Goal: Transaction & Acquisition: Purchase product/service

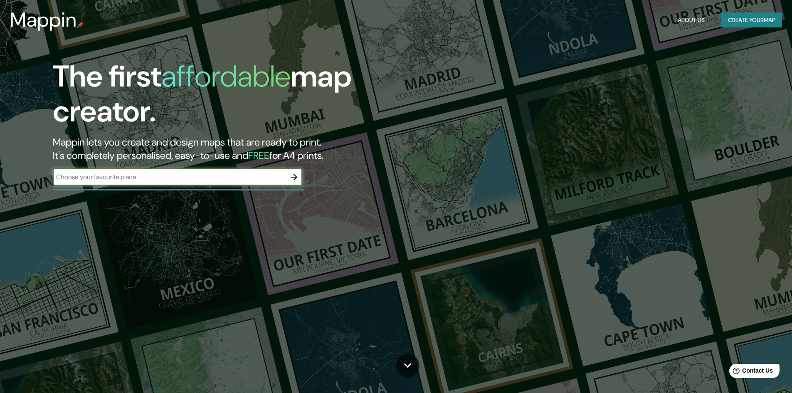
click at [213, 180] on input "text" at bounding box center [169, 177] width 233 height 10
type input "hermosillo"
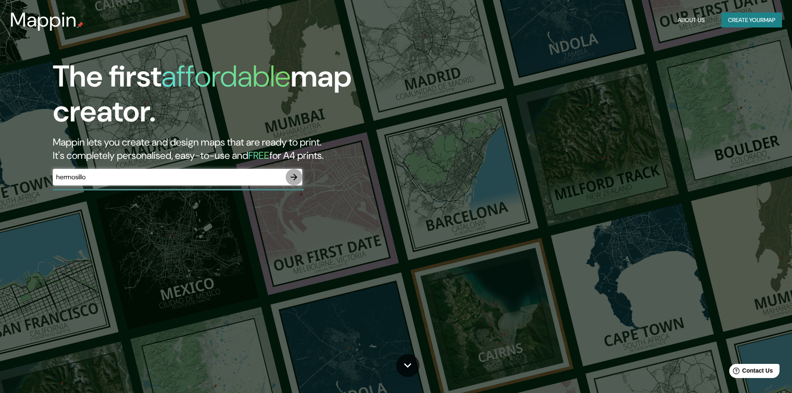
click at [293, 176] on icon "button" at bounding box center [294, 177] width 10 height 10
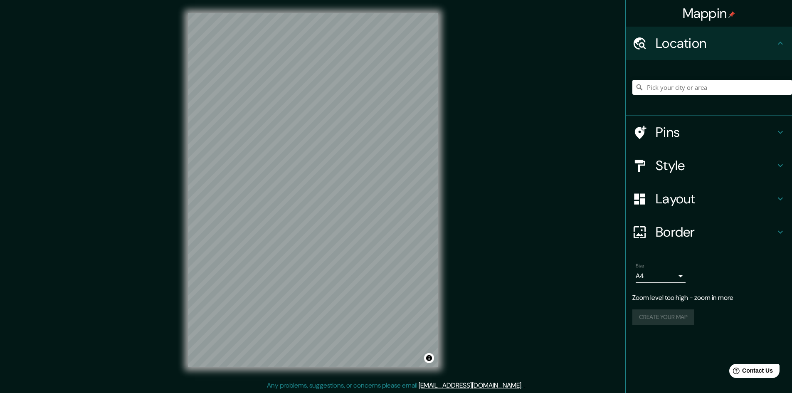
click at [468, 205] on div "Mappin Location Pins Style Layout Border Choose a border. Hint : you can make l…" at bounding box center [396, 197] width 792 height 394
click at [680, 87] on input "Pick your city or area" at bounding box center [712, 87] width 160 height 15
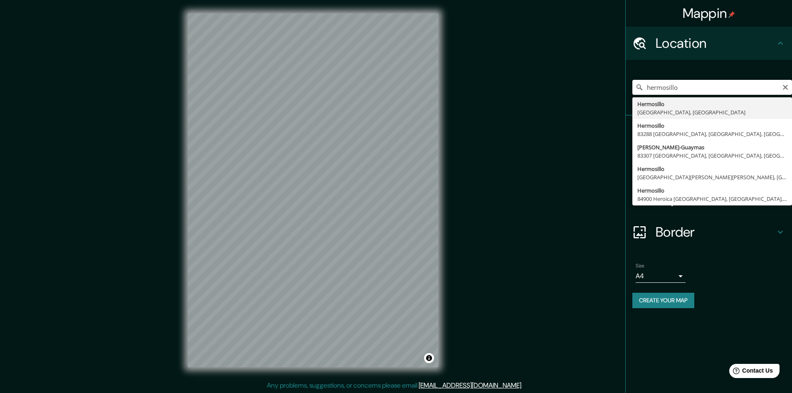
type input "[PERSON_NAME], [GEOGRAPHIC_DATA], [GEOGRAPHIC_DATA]"
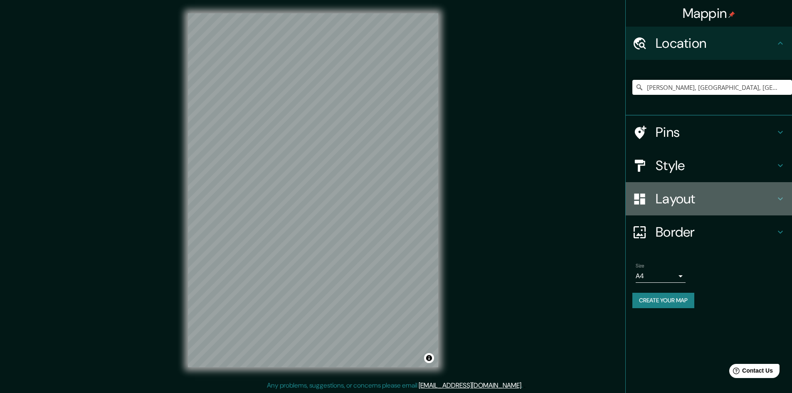
click at [779, 197] on icon at bounding box center [780, 199] width 10 height 10
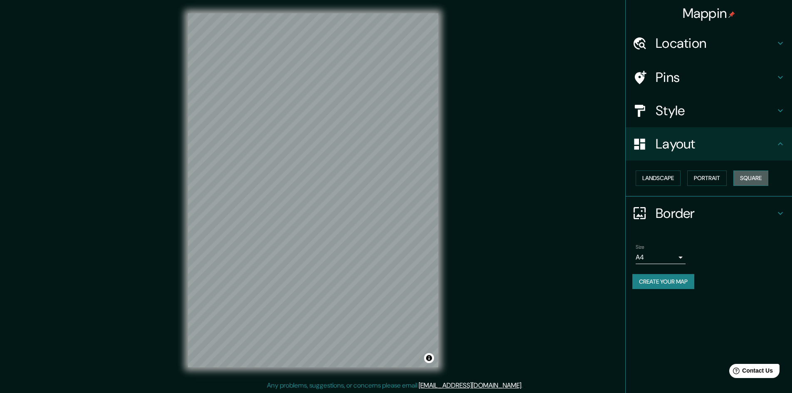
click at [757, 178] on button "Square" at bounding box center [750, 177] width 35 height 15
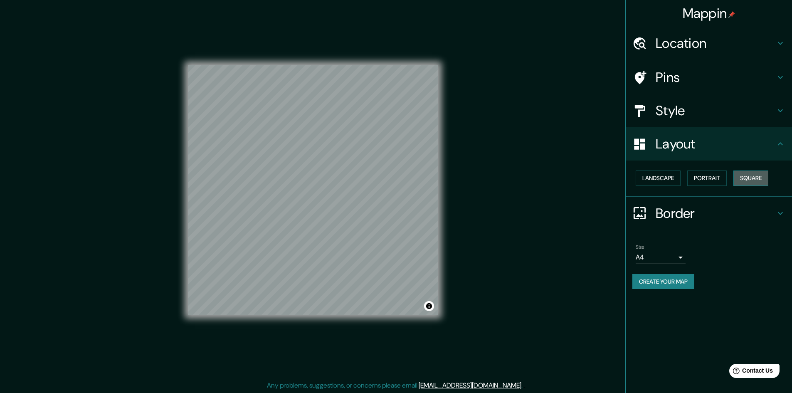
click at [757, 178] on button "Square" at bounding box center [750, 177] width 35 height 15
click at [715, 175] on button "Portrait" at bounding box center [706, 177] width 39 height 15
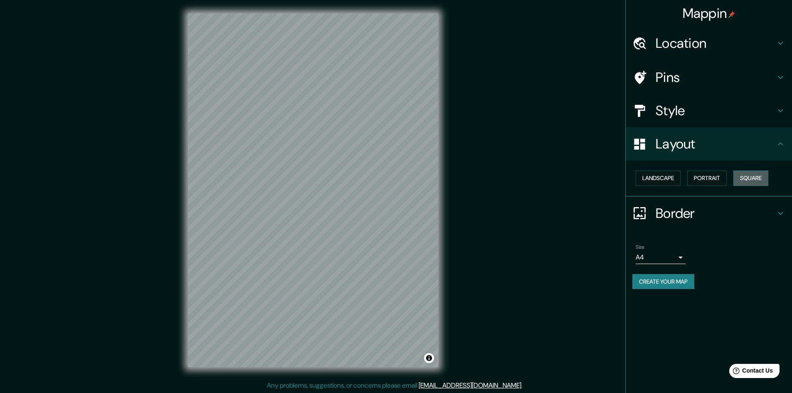
click at [760, 179] on button "Square" at bounding box center [750, 177] width 35 height 15
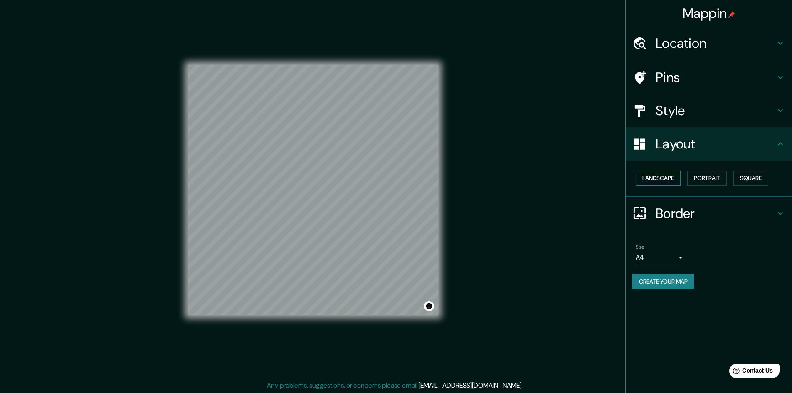
click at [675, 178] on button "Landscape" at bounding box center [658, 177] width 45 height 15
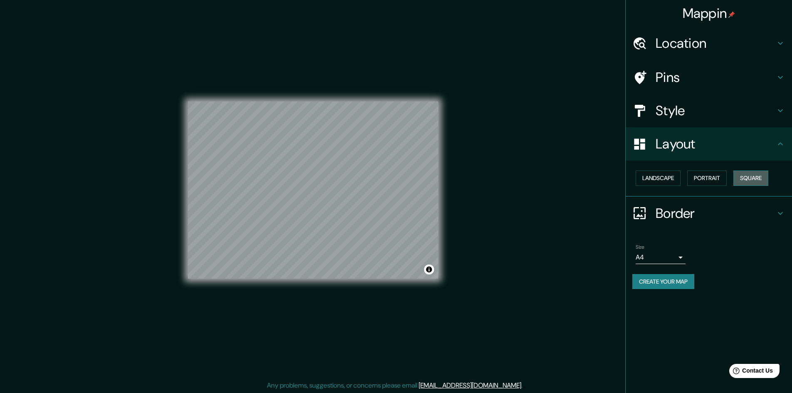
click at [753, 177] on button "Square" at bounding box center [750, 177] width 35 height 15
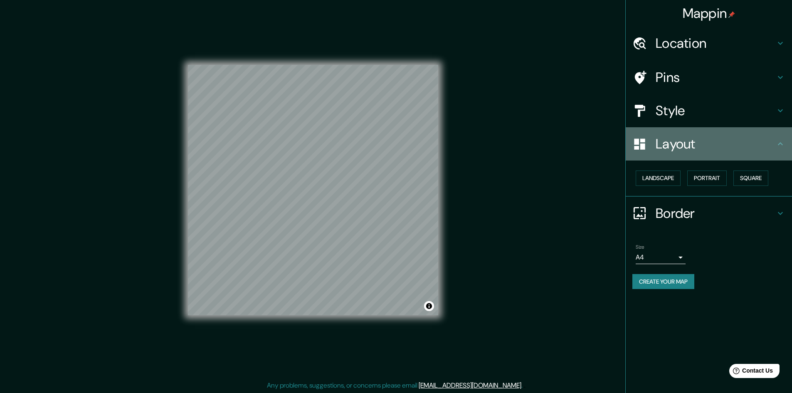
click at [780, 146] on icon at bounding box center [780, 144] width 10 height 10
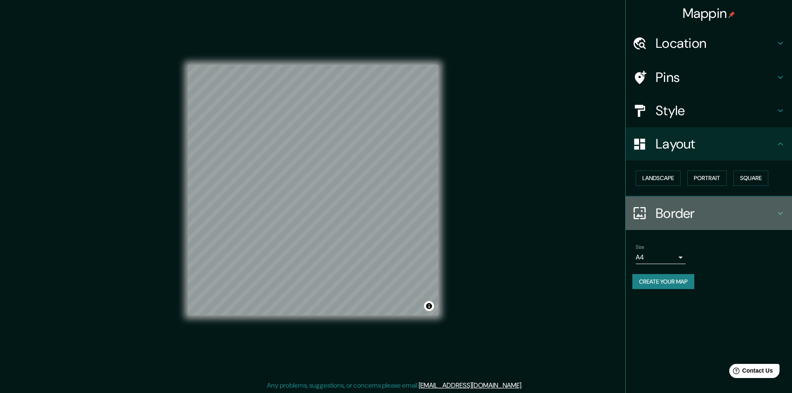
click at [781, 208] on icon at bounding box center [780, 213] width 10 height 10
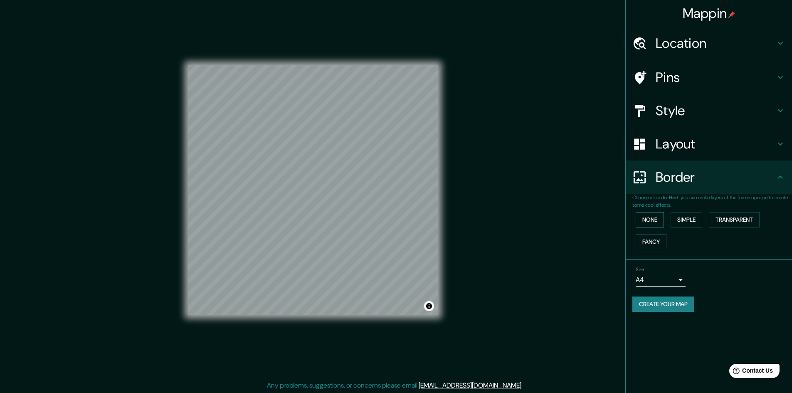
click at [653, 214] on button "None" at bounding box center [650, 219] width 28 height 15
click at [683, 219] on button "Simple" at bounding box center [686, 219] width 32 height 15
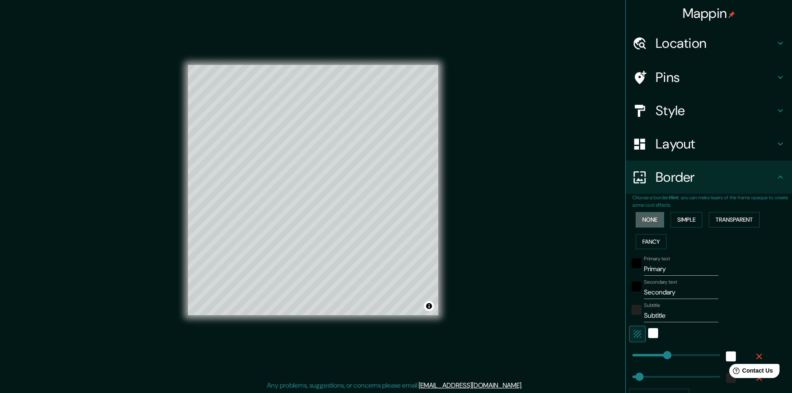
click at [653, 214] on button "None" at bounding box center [650, 219] width 28 height 15
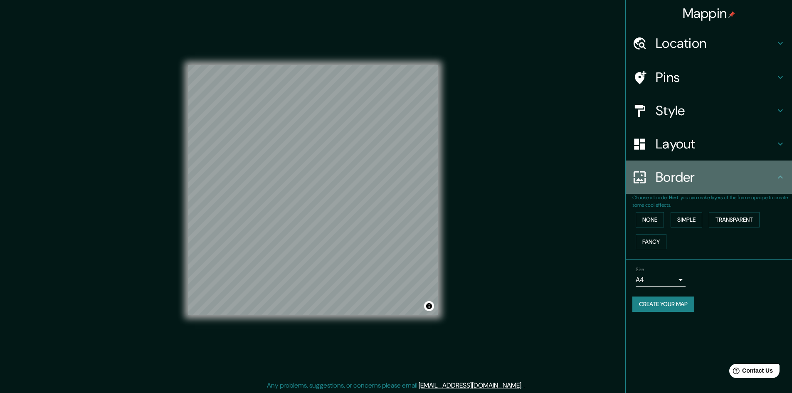
click at [781, 177] on icon at bounding box center [780, 176] width 5 height 3
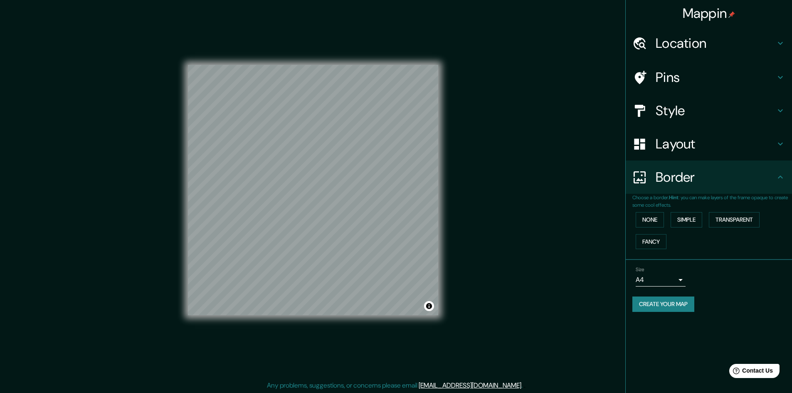
click at [781, 182] on div "Border" at bounding box center [709, 176] width 166 height 33
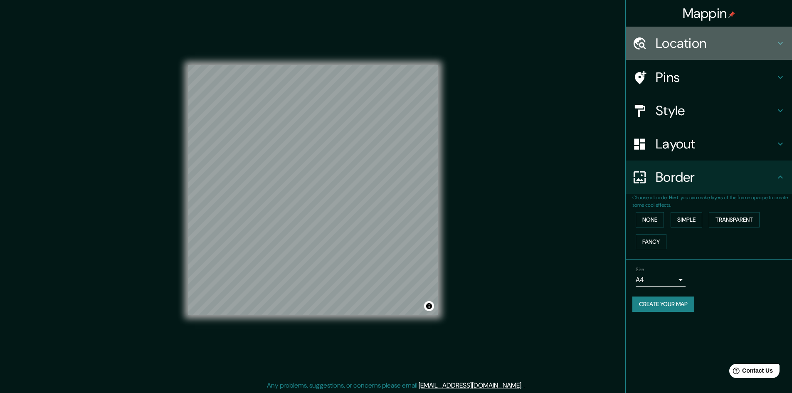
click at [782, 45] on icon at bounding box center [780, 43] width 10 height 10
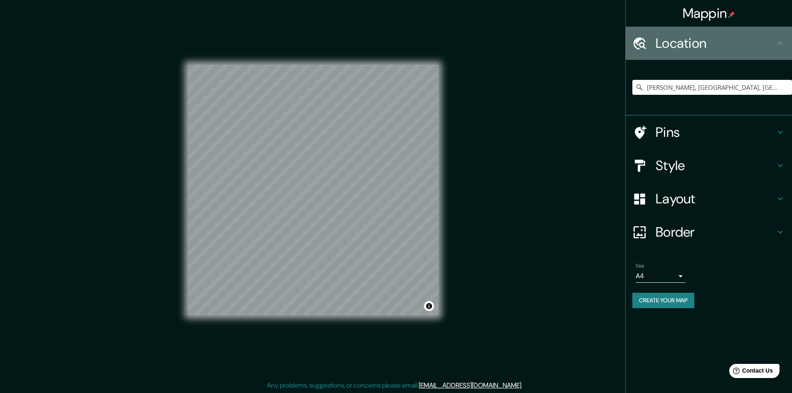
click at [782, 45] on icon at bounding box center [780, 43] width 10 height 10
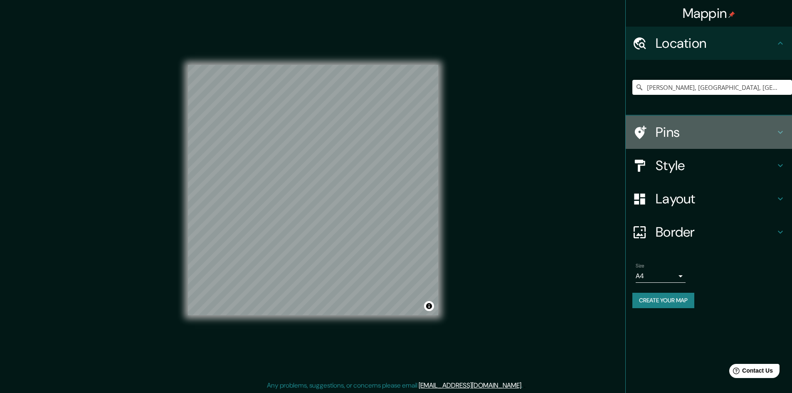
click at [785, 131] on div "Pins" at bounding box center [709, 132] width 166 height 33
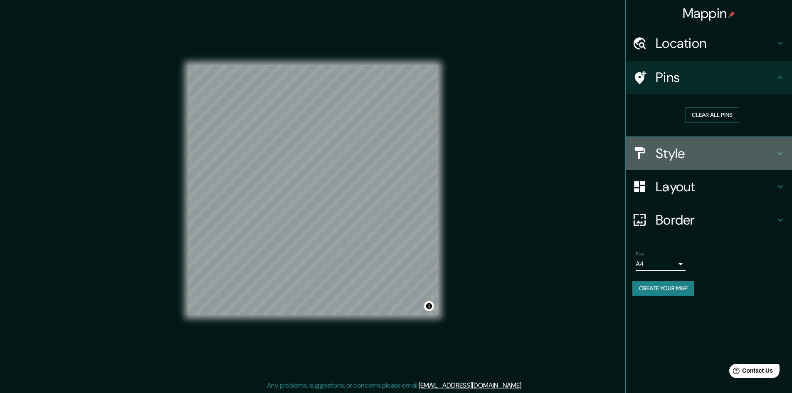
click at [784, 152] on icon at bounding box center [780, 153] width 10 height 10
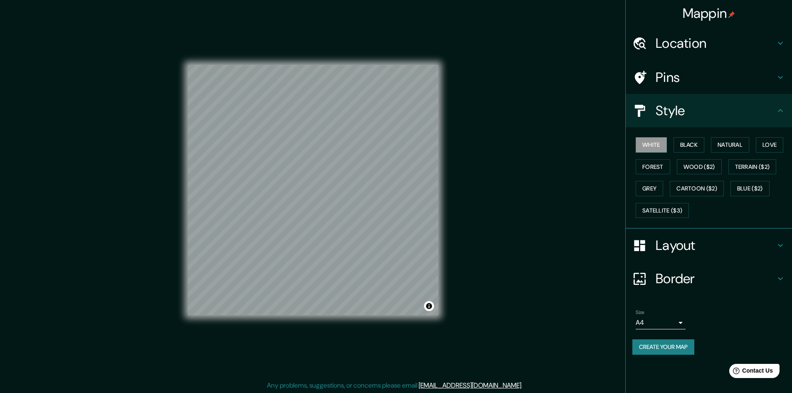
scroll to position [1, 0]
click at [686, 347] on button "Create your map" at bounding box center [663, 346] width 62 height 15
click at [656, 345] on button "Create your map" at bounding box center [663, 346] width 62 height 15
drag, startPoint x: 444, startPoint y: 269, endPoint x: 488, endPoint y: 266, distance: 43.7
click at [488, 266] on div "Mappin Location [GEOGRAPHIC_DATA], [GEOGRAPHIC_DATA], [GEOGRAPHIC_DATA] Pins St…" at bounding box center [396, 196] width 792 height 394
